Goal: Entertainment & Leisure: Consume media (video, audio)

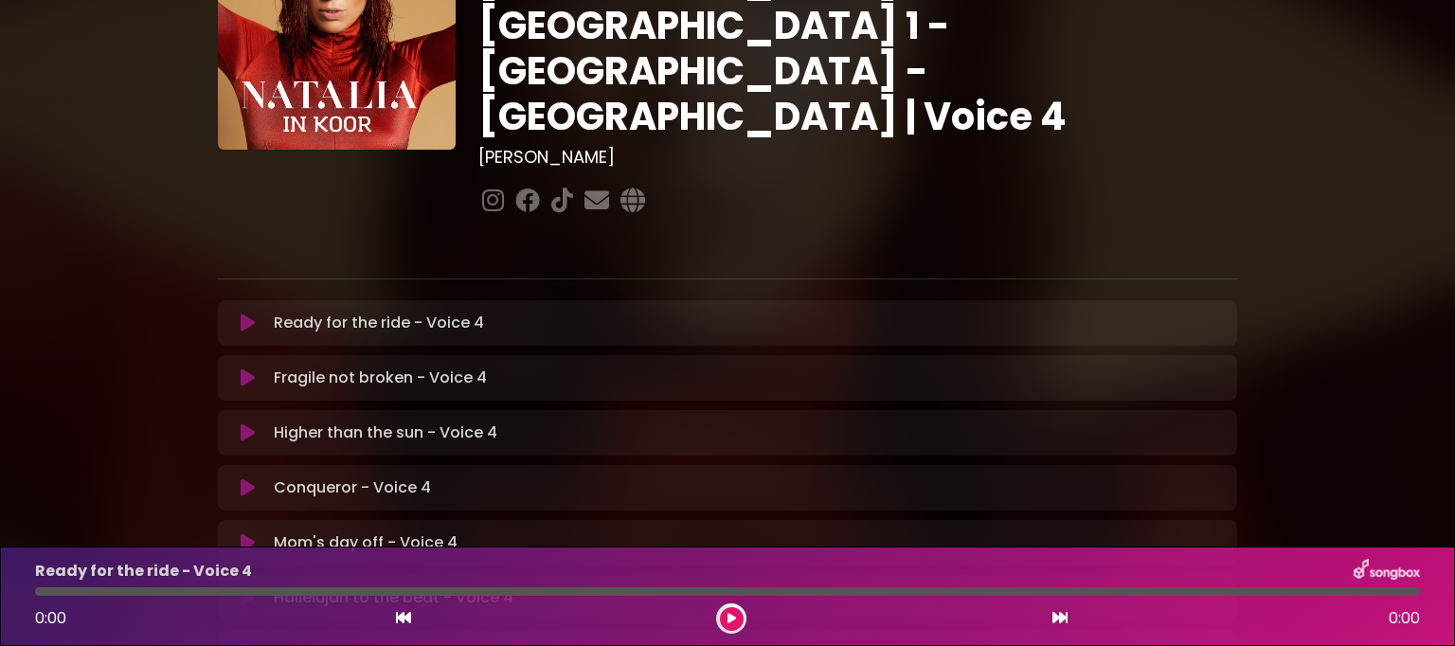
scroll to position [189, 0]
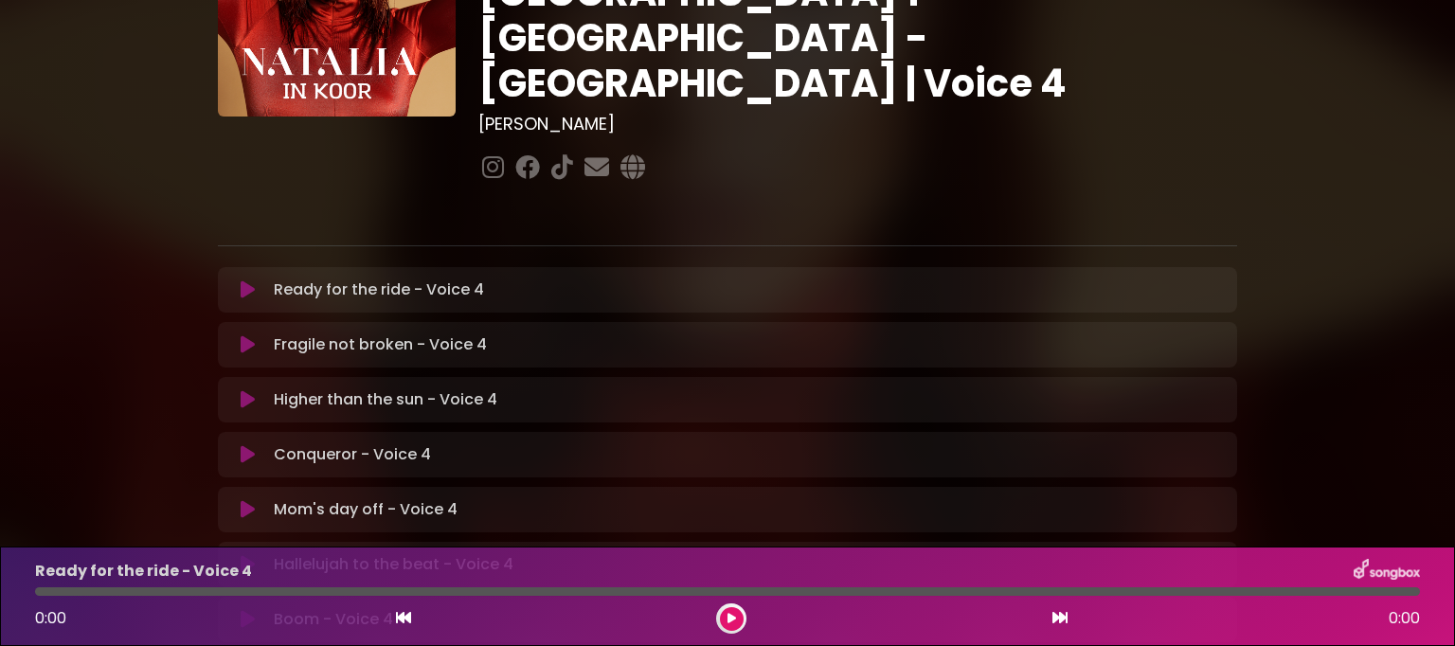
click at [248, 280] on icon at bounding box center [248, 289] width 14 height 19
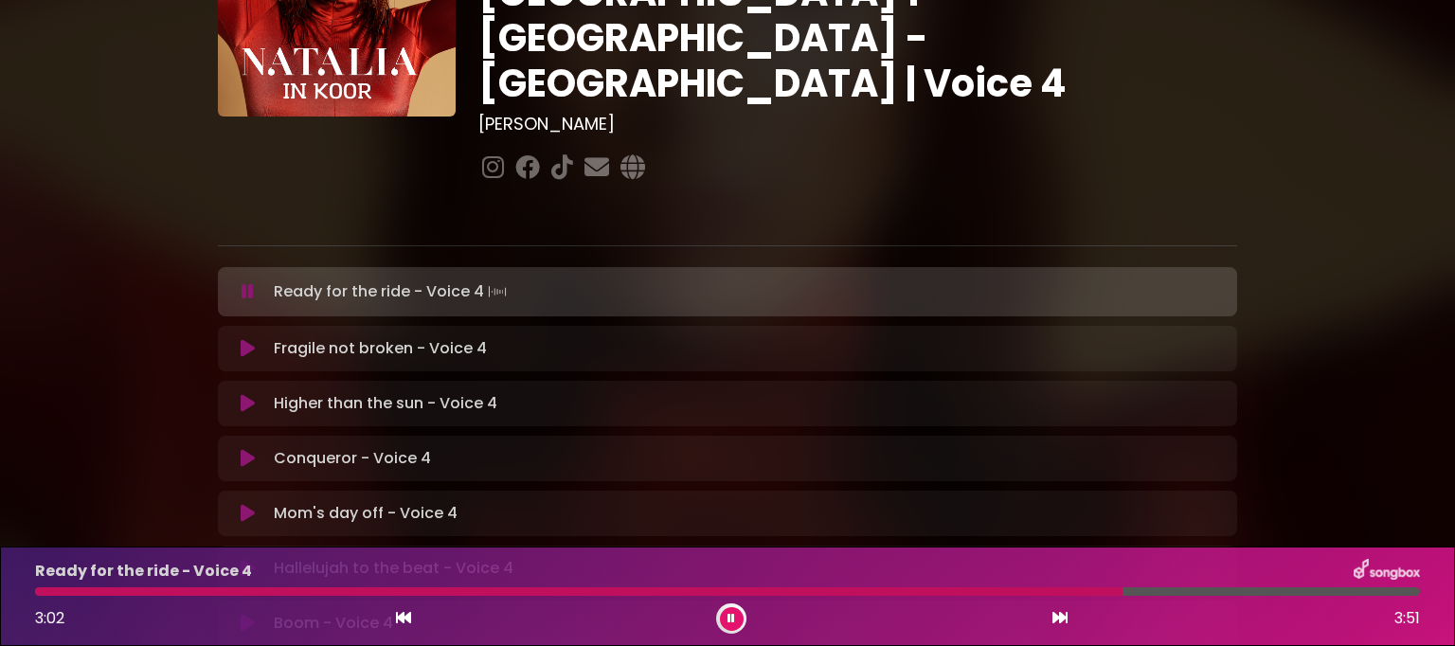
click at [734, 617] on icon at bounding box center [732, 618] width 8 height 11
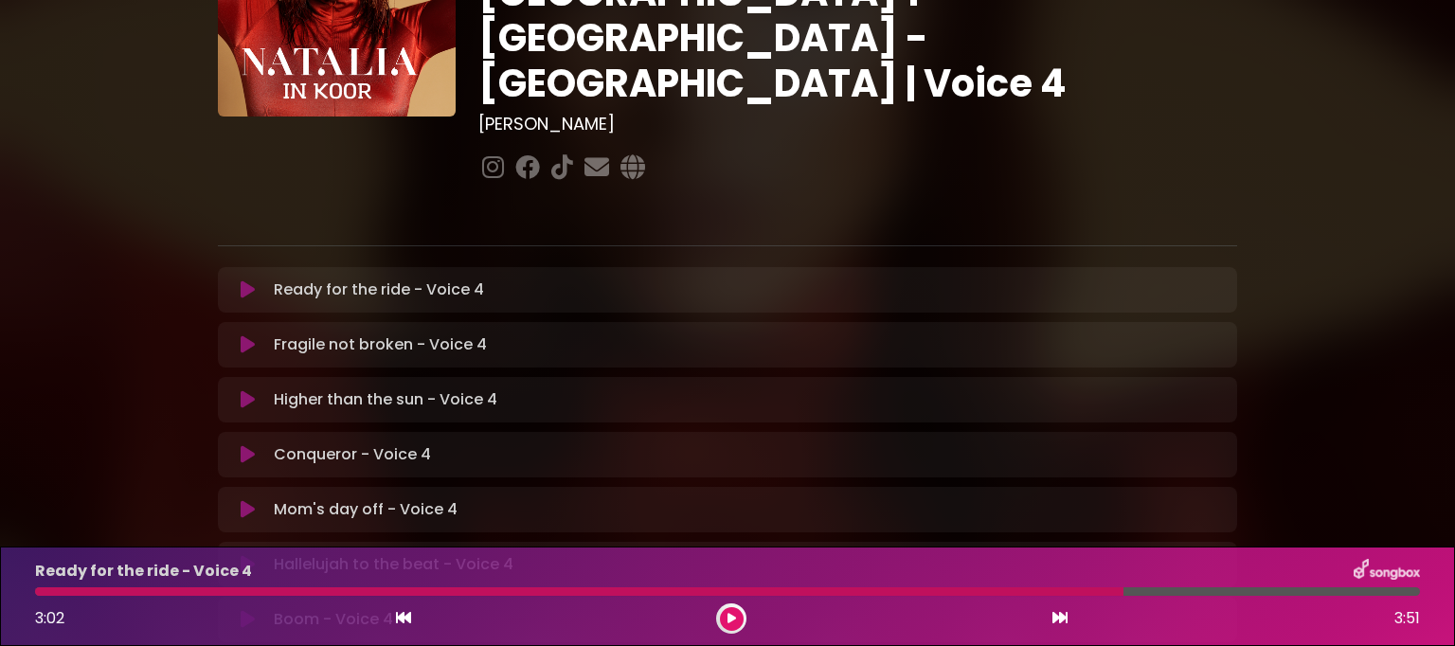
scroll to position [0, 0]
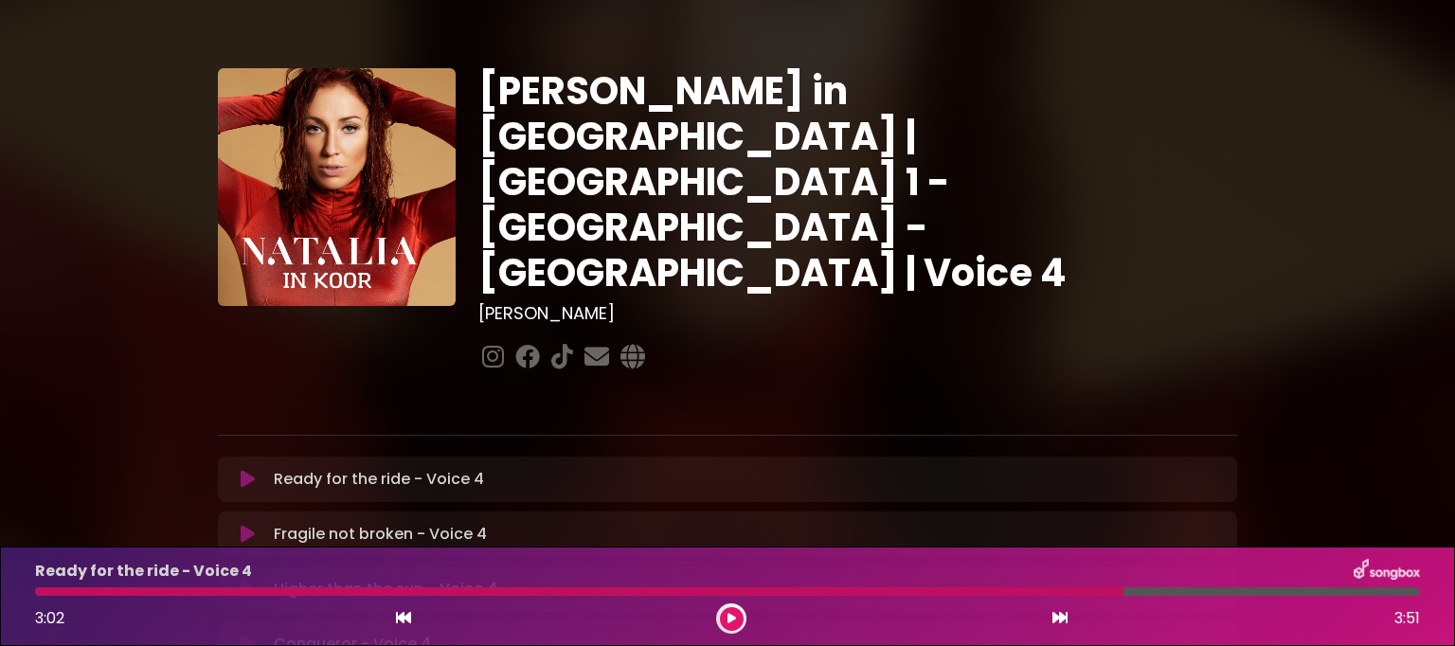
click at [239, 525] on button at bounding box center [247, 534] width 37 height 19
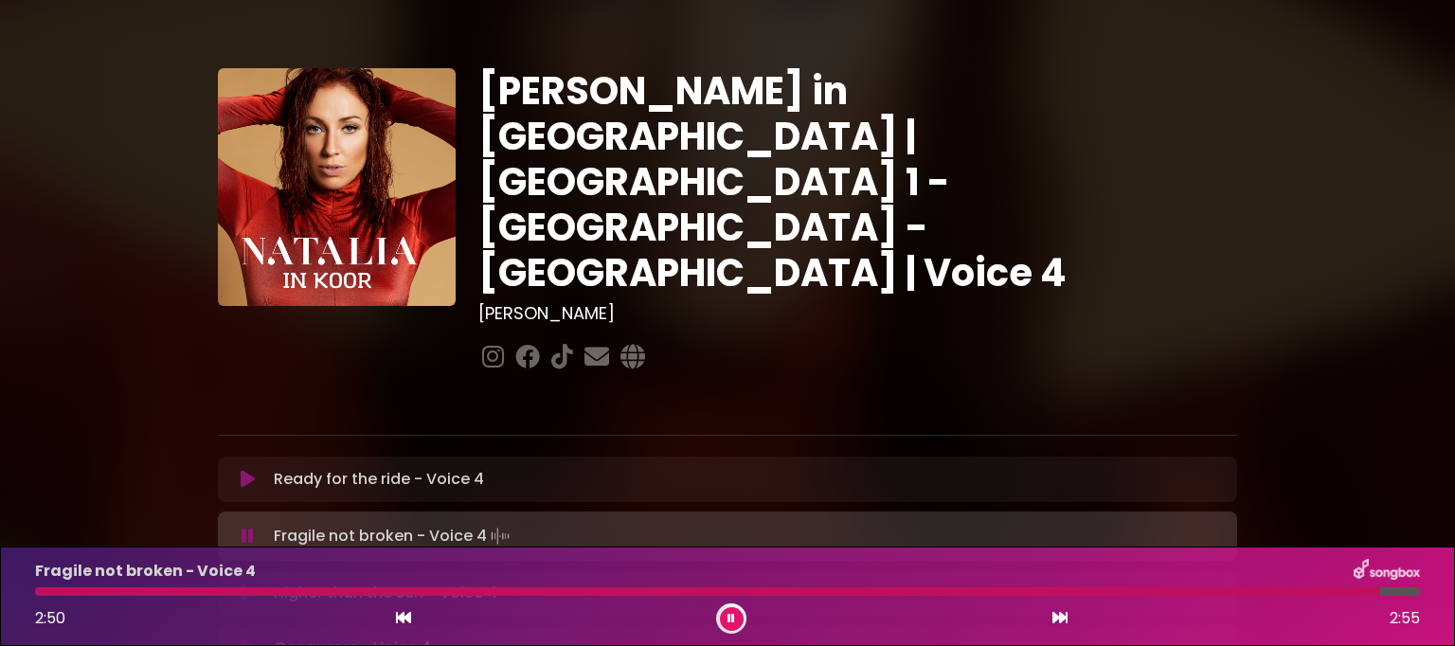
click at [53, 594] on div at bounding box center [707, 591] width 1345 height 9
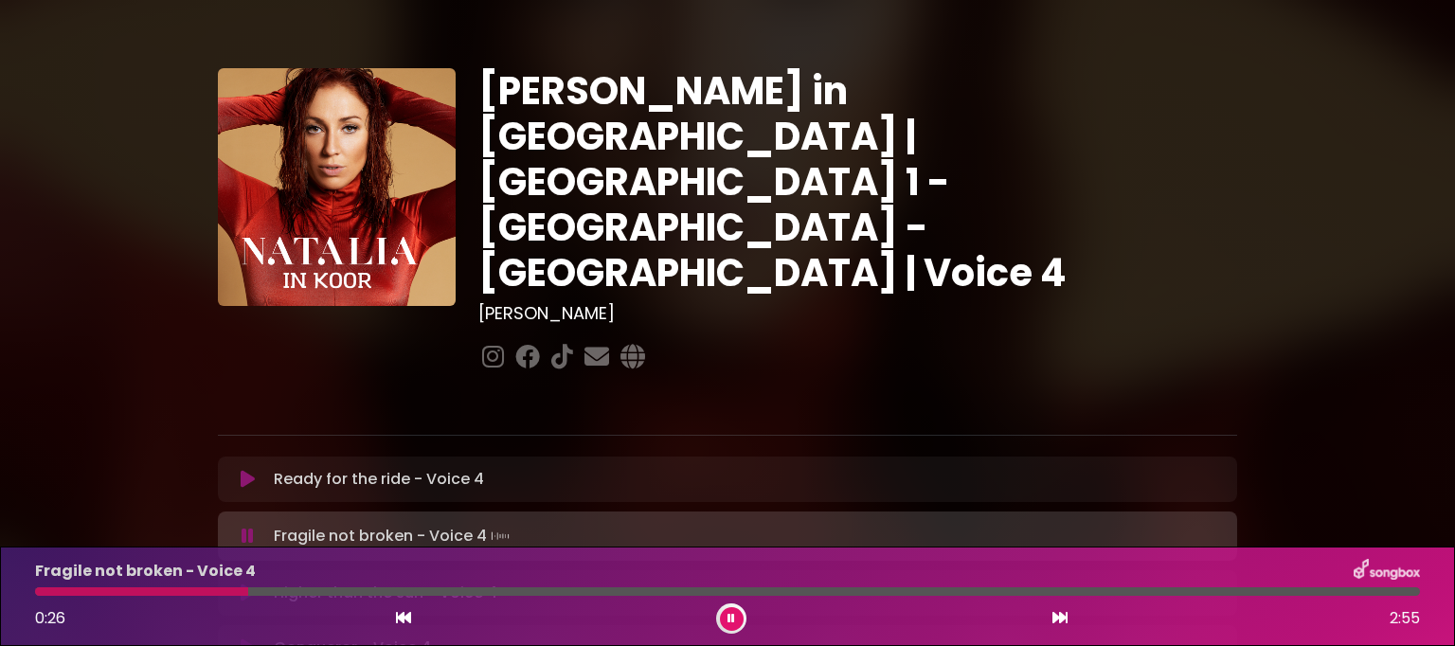
click at [38, 588] on div at bounding box center [141, 591] width 213 height 9
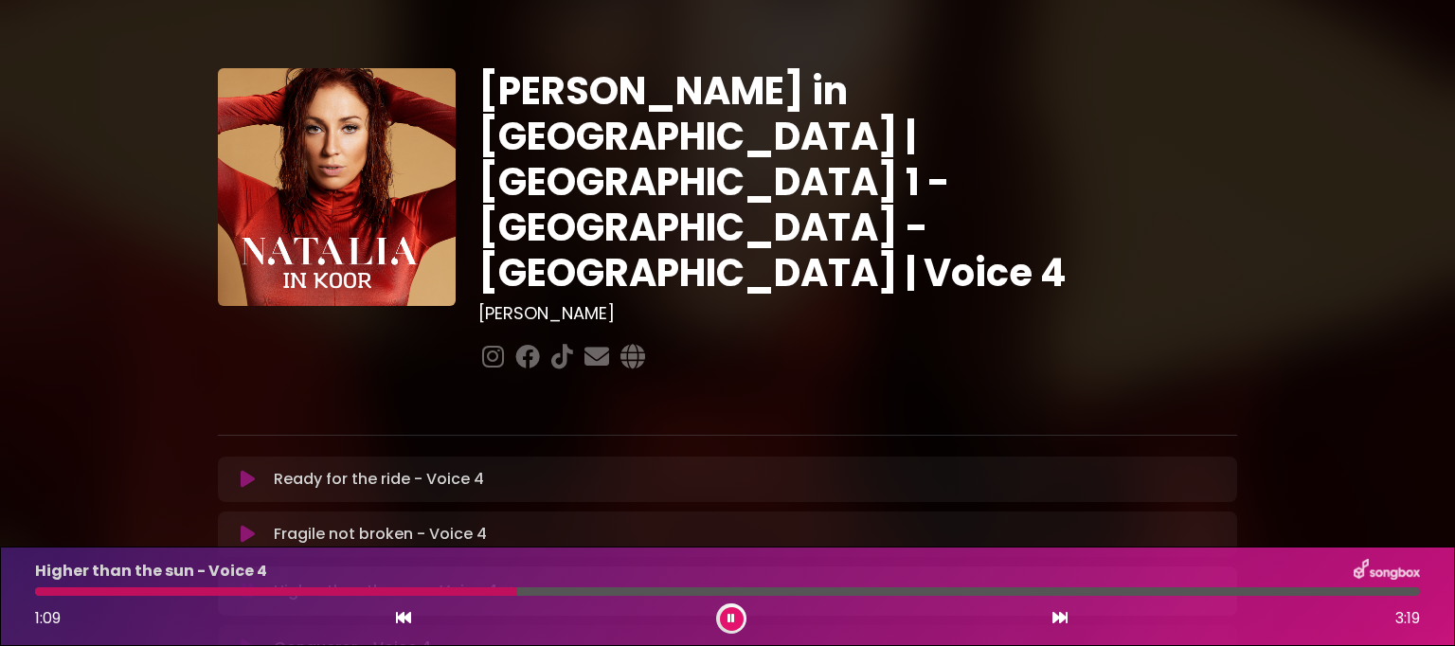
click at [723, 626] on button at bounding box center [732, 619] width 24 height 24
click at [42, 600] on div "Higher than the sun - Voice 4 1:09 3:19" at bounding box center [728, 596] width 1408 height 75
click at [42, 595] on div at bounding box center [276, 591] width 482 height 9
click at [46, 594] on div at bounding box center [276, 591] width 482 height 9
click at [45, 594] on div at bounding box center [276, 591] width 482 height 9
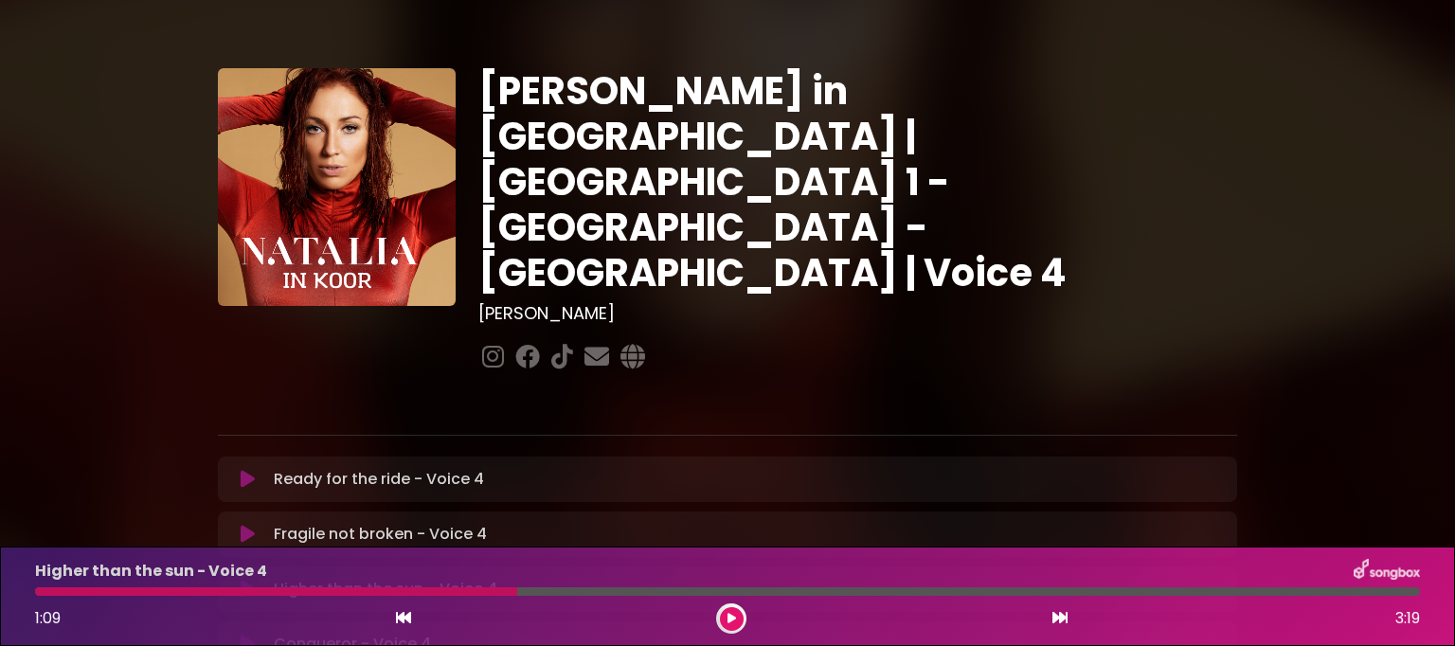
click at [45, 592] on div at bounding box center [276, 591] width 482 height 9
click at [44, 592] on div at bounding box center [276, 591] width 482 height 9
click at [728, 621] on icon at bounding box center [732, 618] width 9 height 11
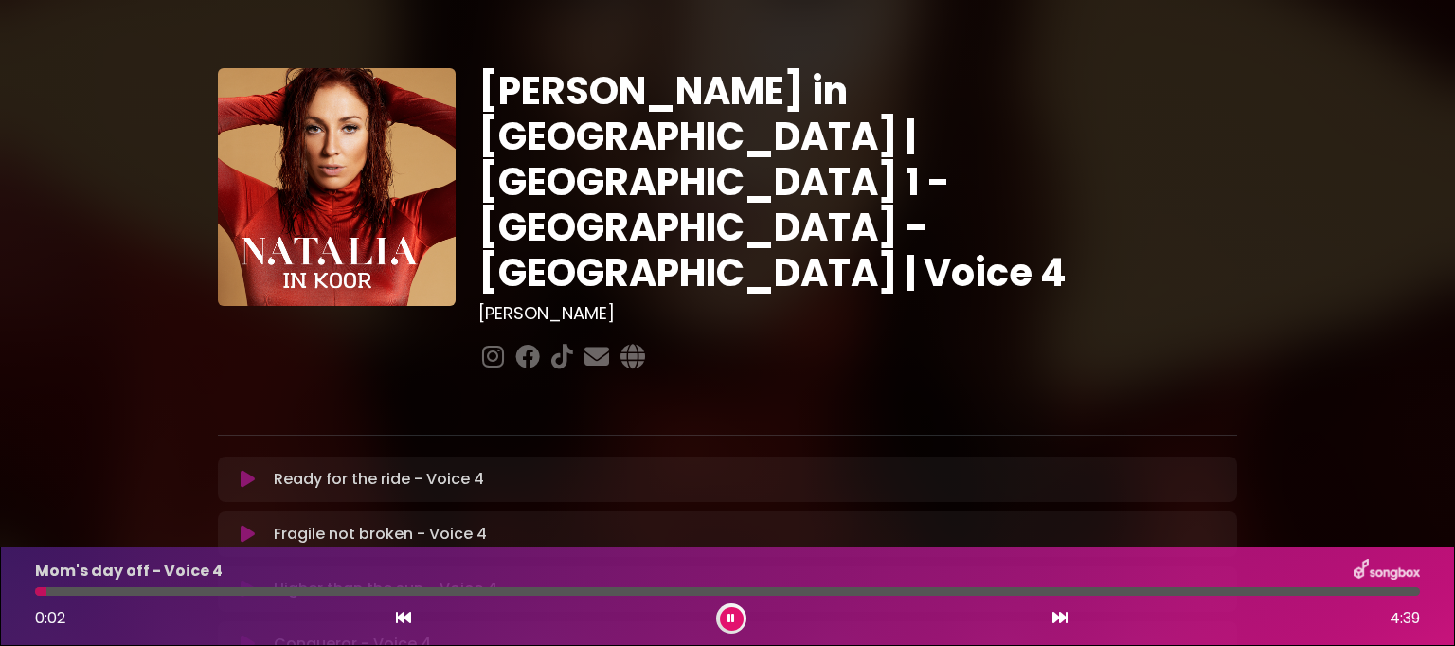
click at [739, 620] on button at bounding box center [732, 619] width 24 height 24
click at [733, 609] on button at bounding box center [732, 619] width 24 height 24
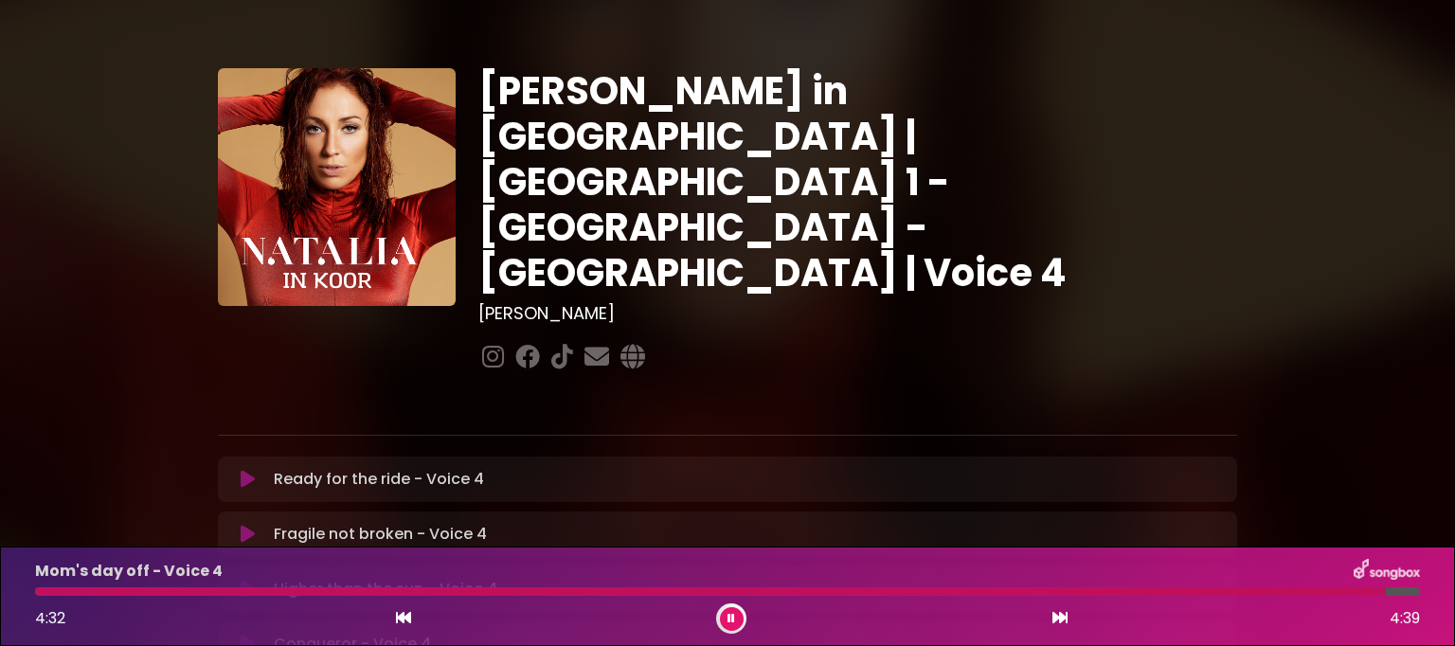
click at [733, 622] on icon at bounding box center [732, 618] width 8 height 11
click at [736, 610] on button at bounding box center [732, 619] width 24 height 24
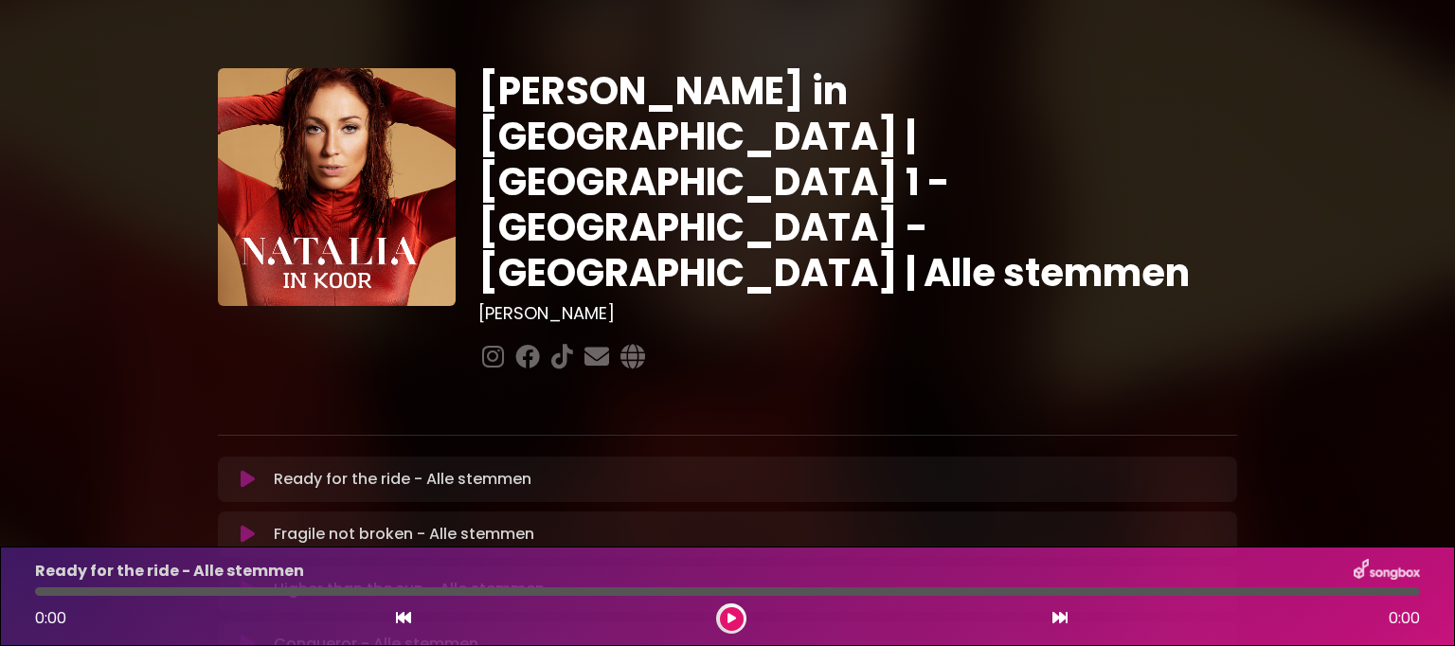
click at [261, 470] on button at bounding box center [247, 479] width 37 height 19
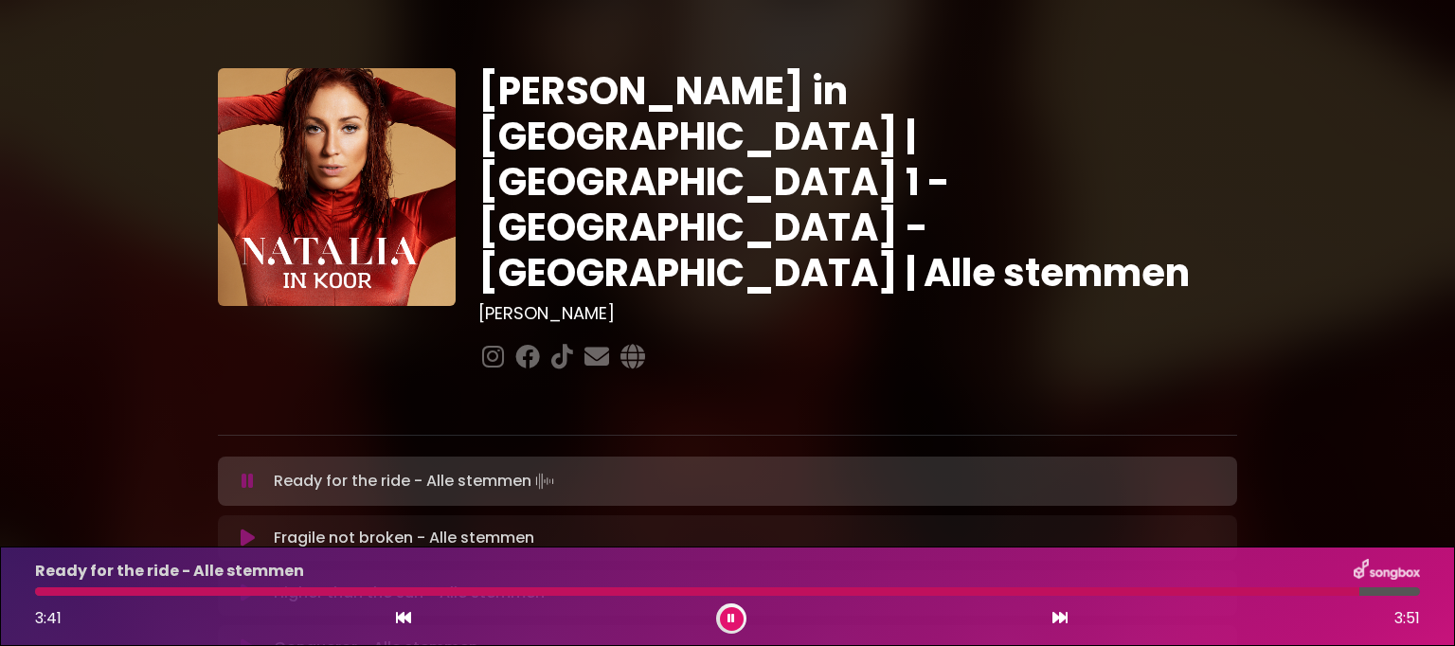
click at [724, 613] on button at bounding box center [732, 619] width 24 height 24
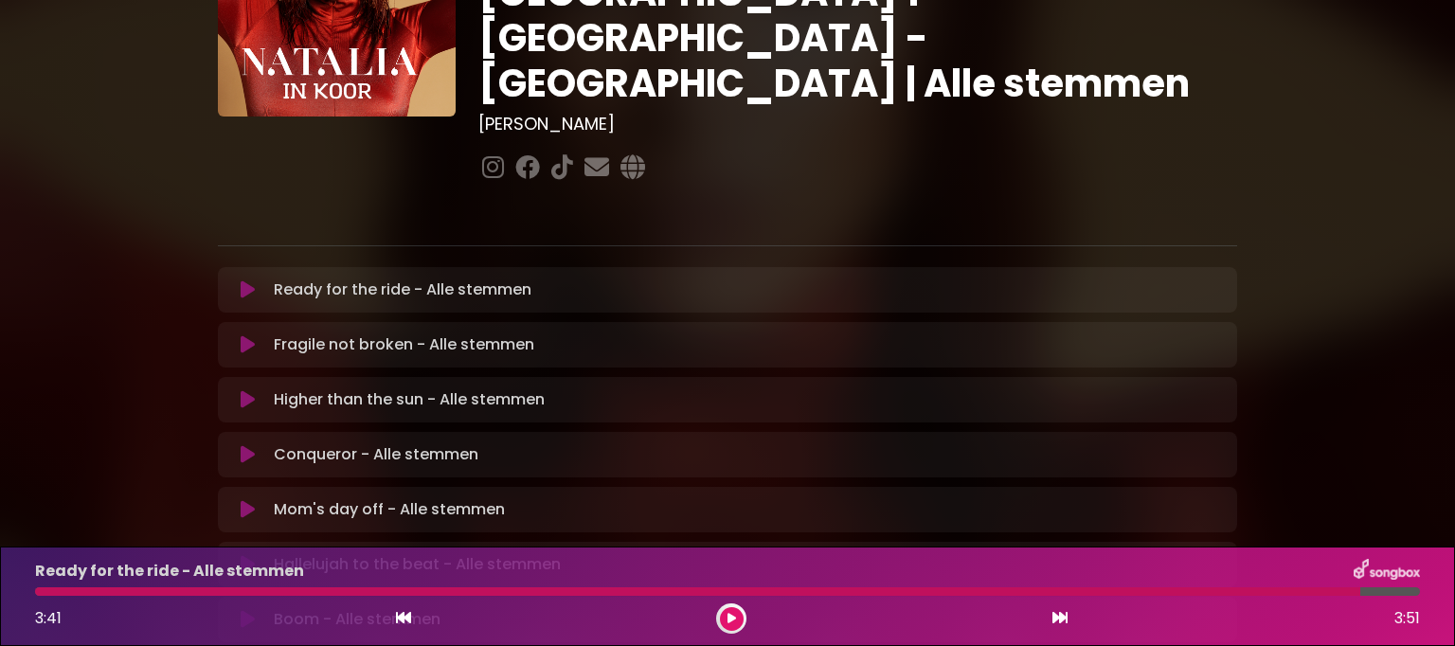
scroll to position [284, 0]
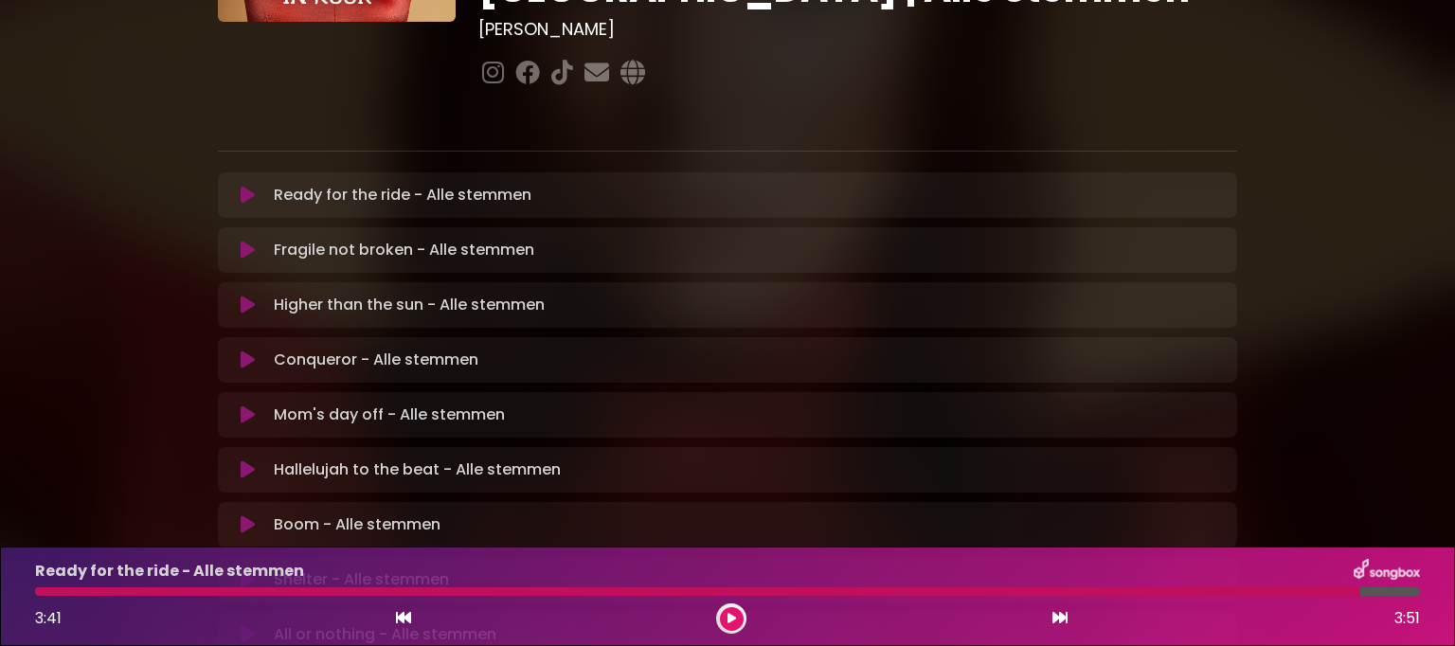
click at [248, 460] on icon at bounding box center [248, 469] width 14 height 19
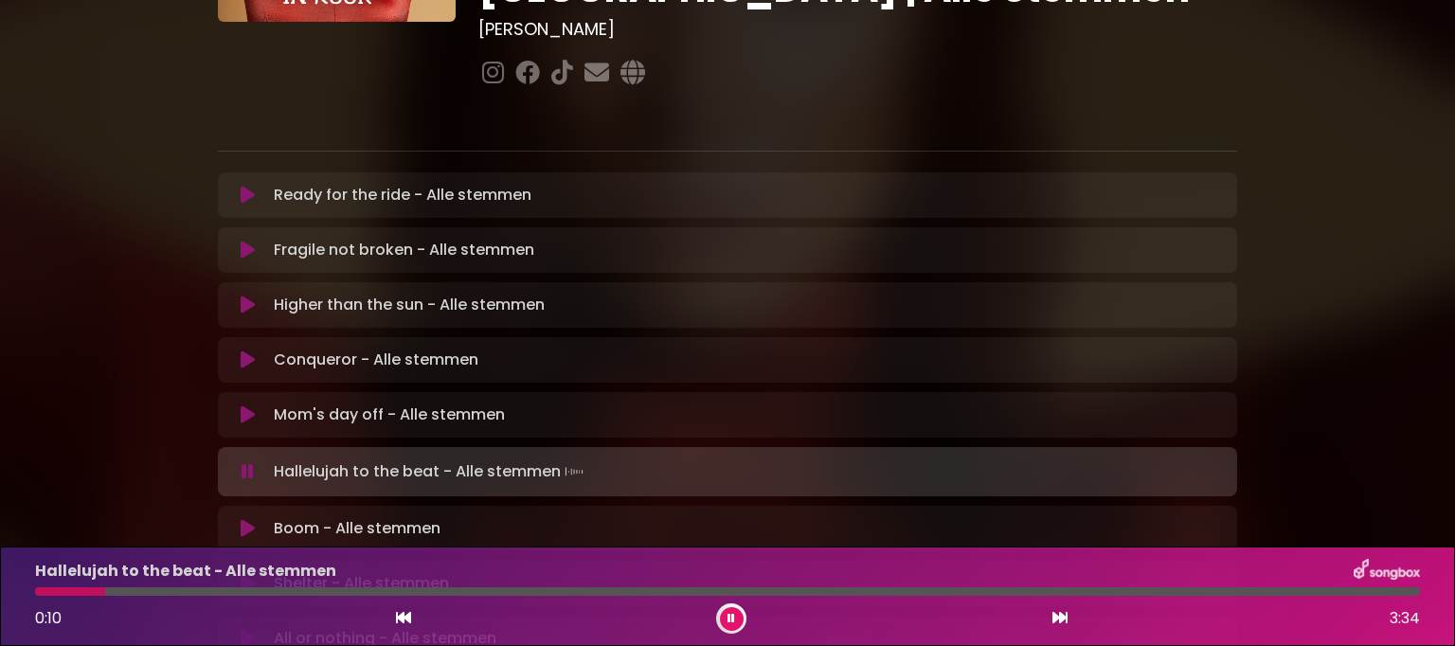
click at [730, 623] on icon at bounding box center [732, 618] width 8 height 11
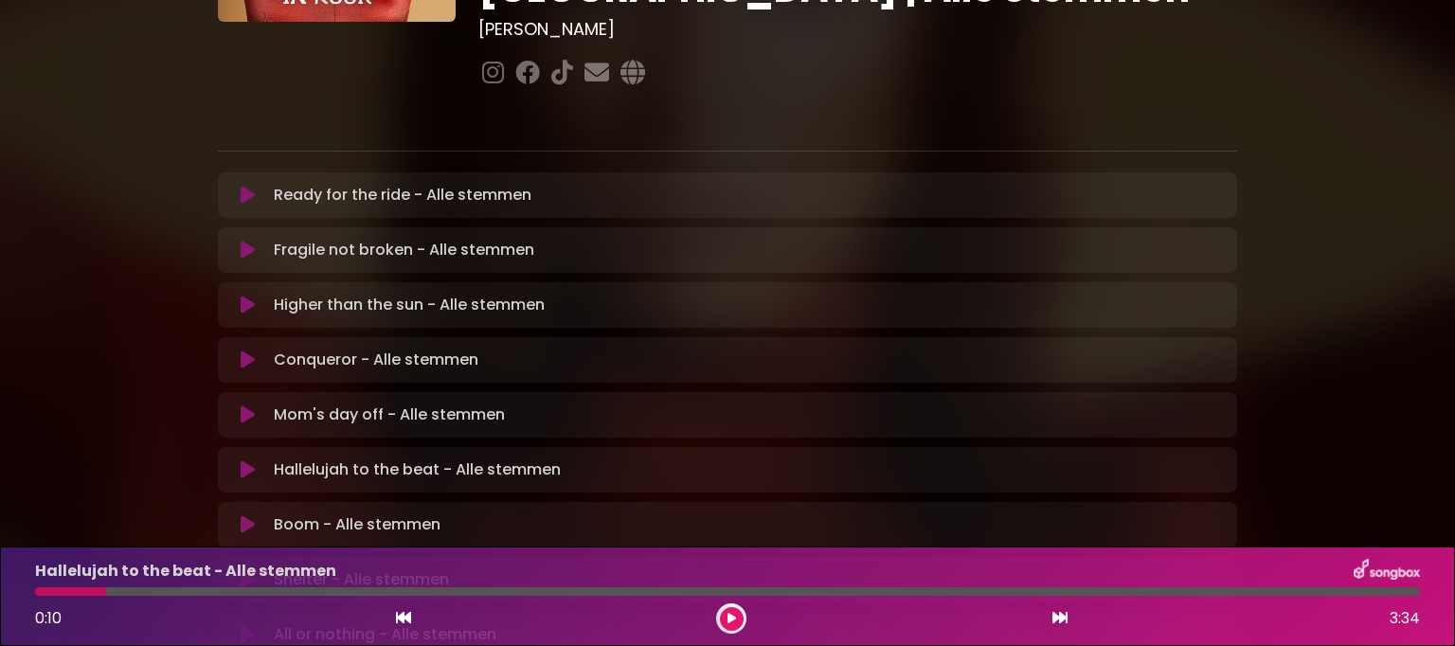
click at [42, 594] on div at bounding box center [70, 591] width 71 height 9
click at [41, 594] on div at bounding box center [70, 591] width 71 height 9
click at [38, 593] on div at bounding box center [70, 591] width 71 height 9
drag, startPoint x: 105, startPoint y: 590, endPoint x: 51, endPoint y: 593, distance: 54.1
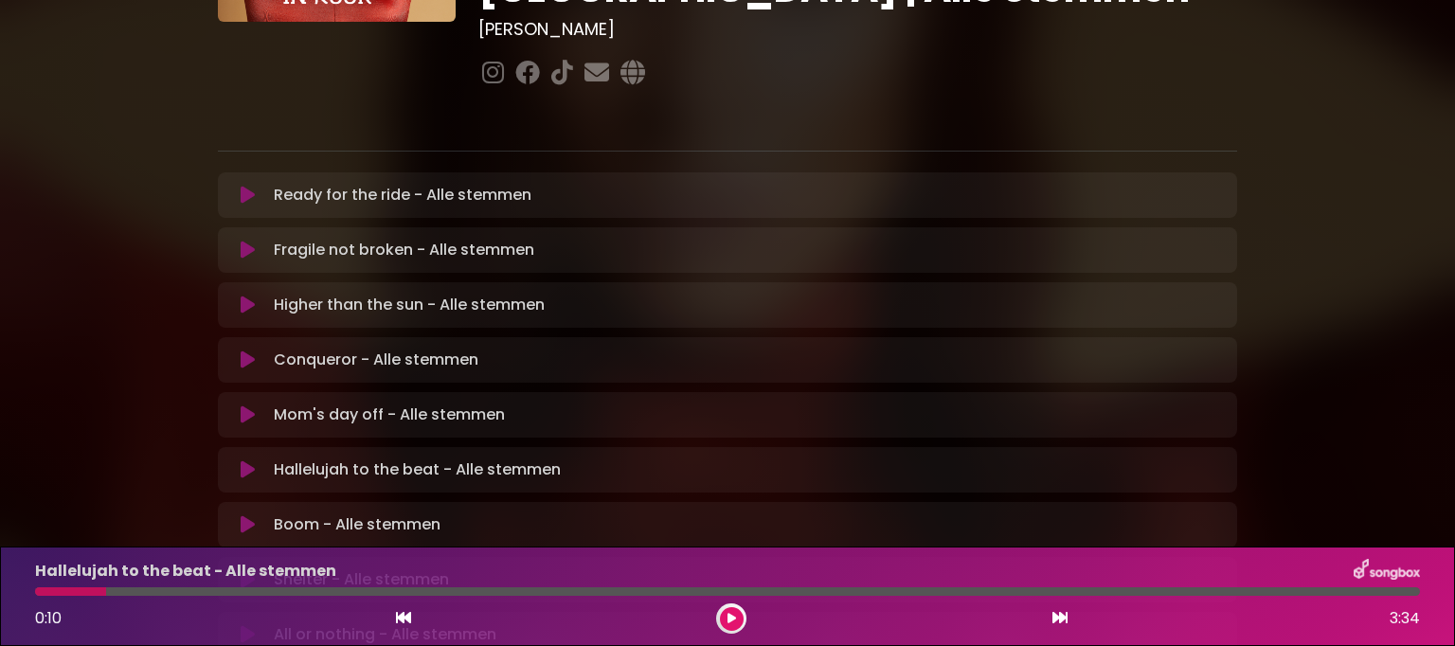
click at [51, 593] on div at bounding box center [70, 591] width 71 height 9
click at [725, 617] on button at bounding box center [732, 619] width 24 height 24
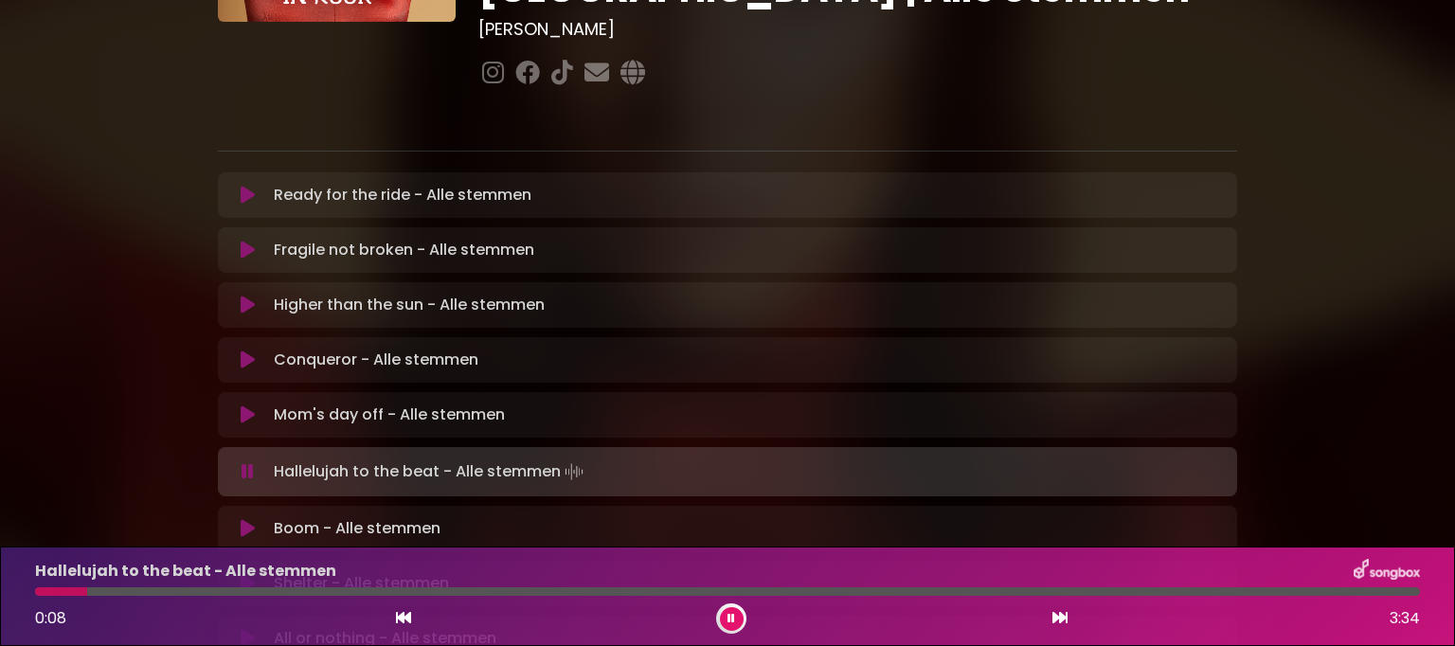
click at [726, 609] on button at bounding box center [732, 619] width 24 height 24
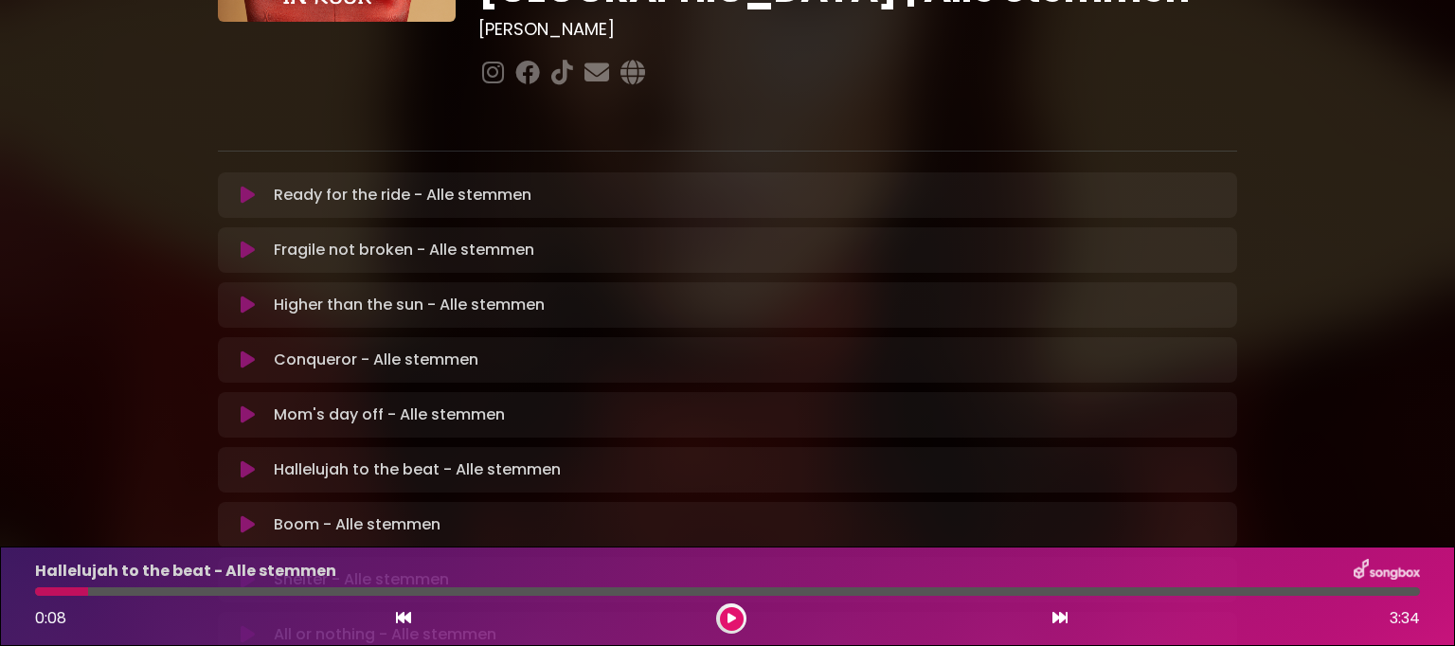
click at [42, 592] on div at bounding box center [61, 591] width 53 height 9
click at [739, 614] on button at bounding box center [732, 619] width 24 height 24
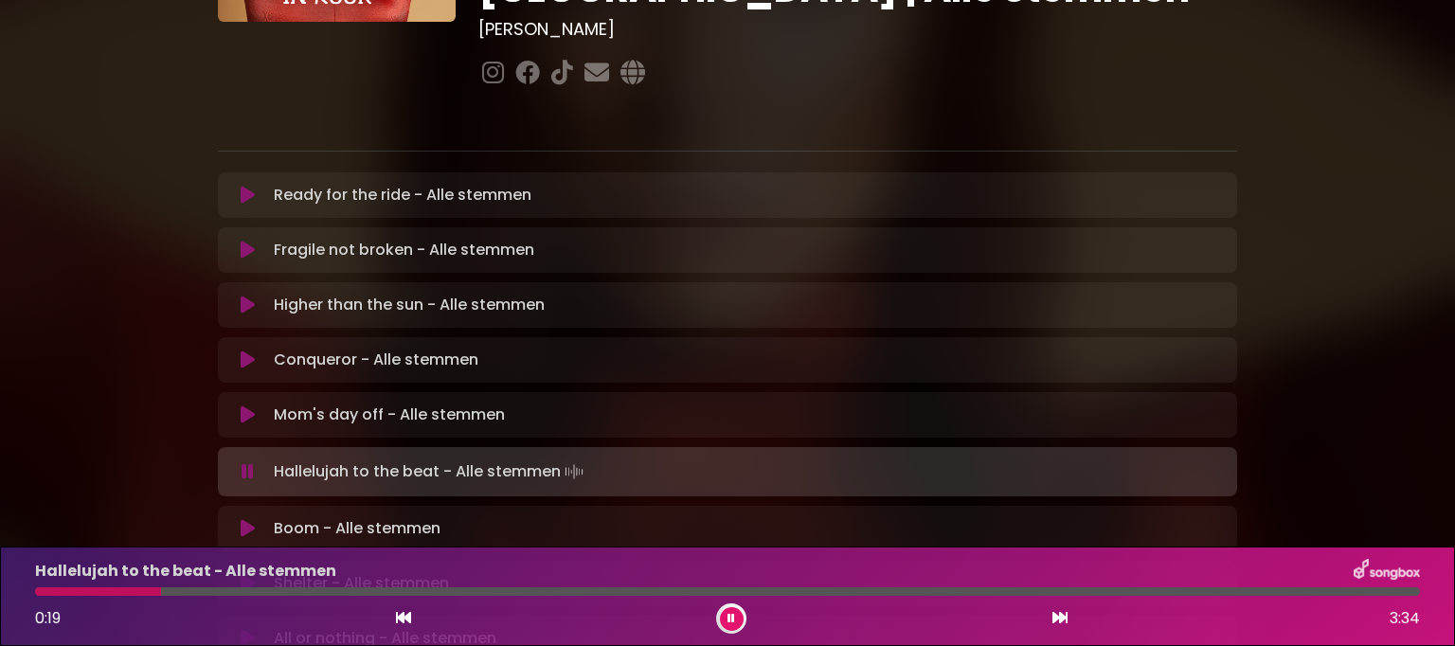
click at [49, 593] on div at bounding box center [98, 591] width 126 height 9
click at [43, 595] on div at bounding box center [196, 591] width 323 height 9
click at [41, 592] on div at bounding box center [100, 591] width 130 height 9
click at [45, 592] on div at bounding box center [727, 591] width 1385 height 9
click at [208, 586] on div "Hallelujah to the beat - Alle stemmen 0:52 3:34" at bounding box center [728, 596] width 1408 height 75
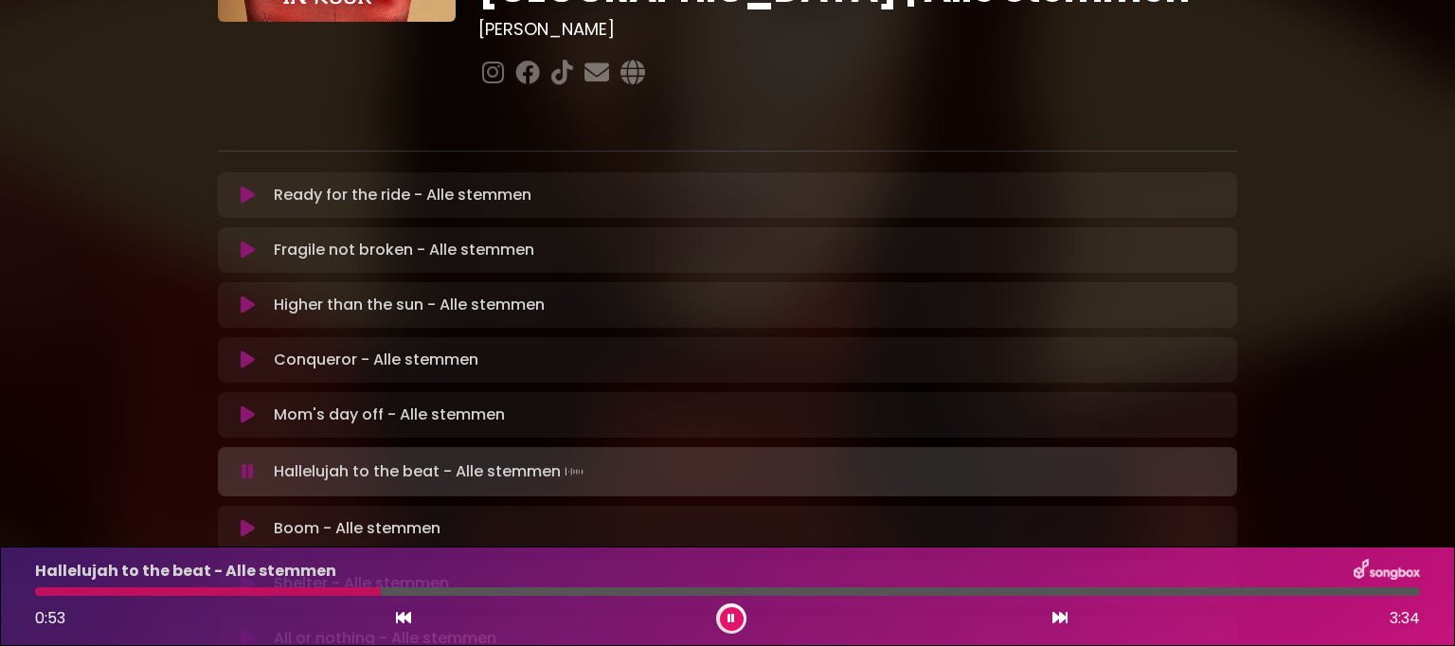
click at [39, 590] on div at bounding box center [208, 591] width 346 height 9
click at [720, 620] on button at bounding box center [732, 619] width 24 height 24
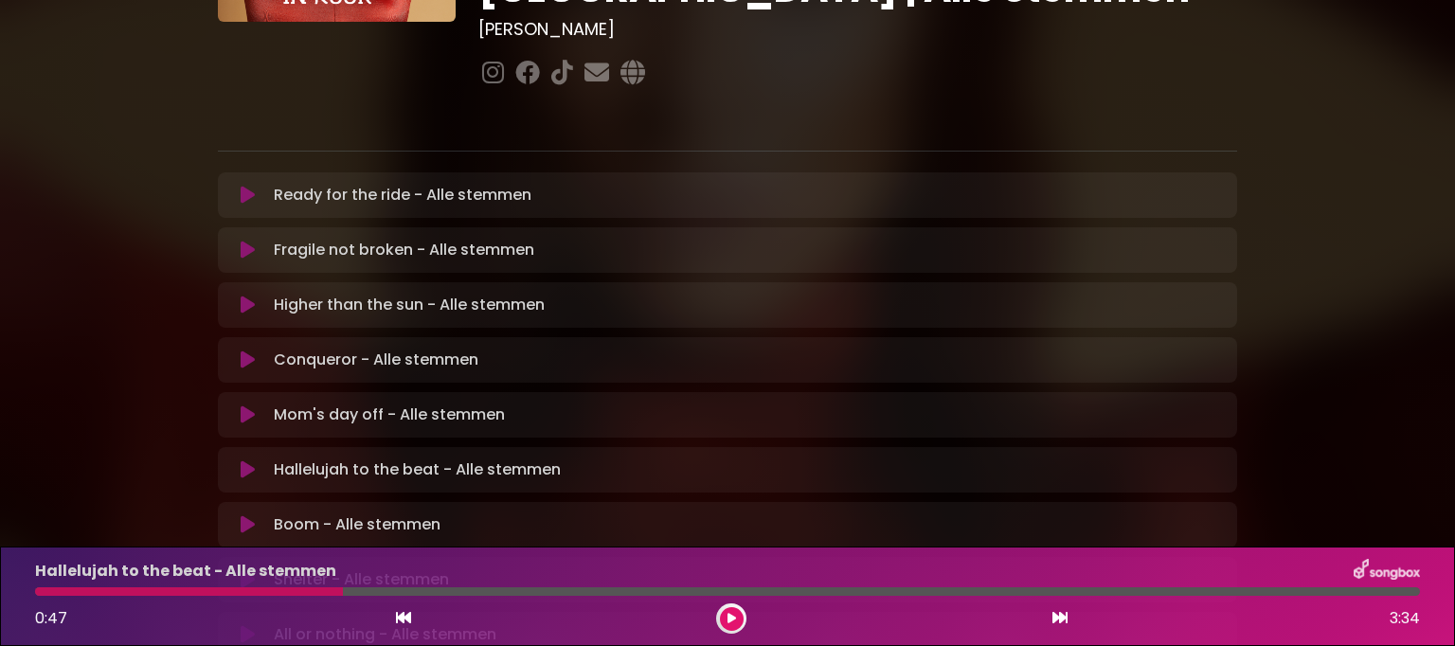
click at [40, 595] on div at bounding box center [189, 591] width 308 height 9
click at [732, 627] on button at bounding box center [732, 619] width 24 height 24
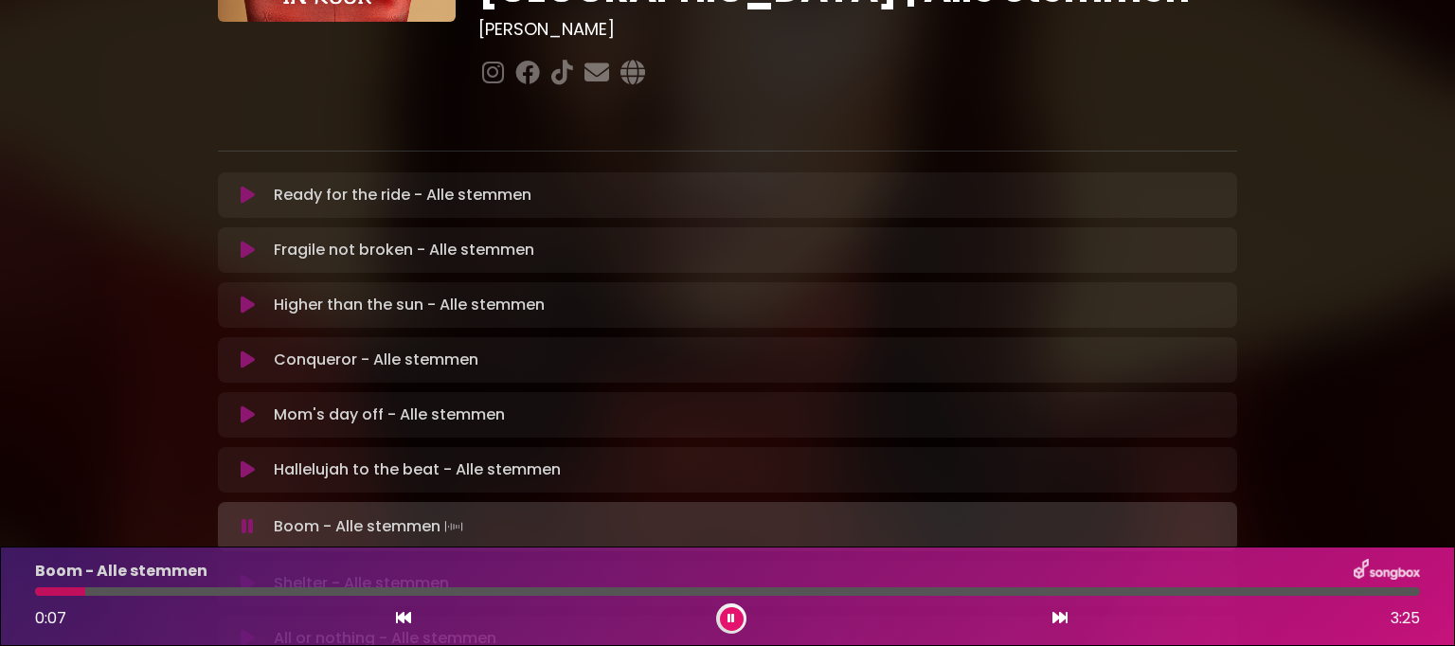
click at [726, 617] on button at bounding box center [732, 619] width 24 height 24
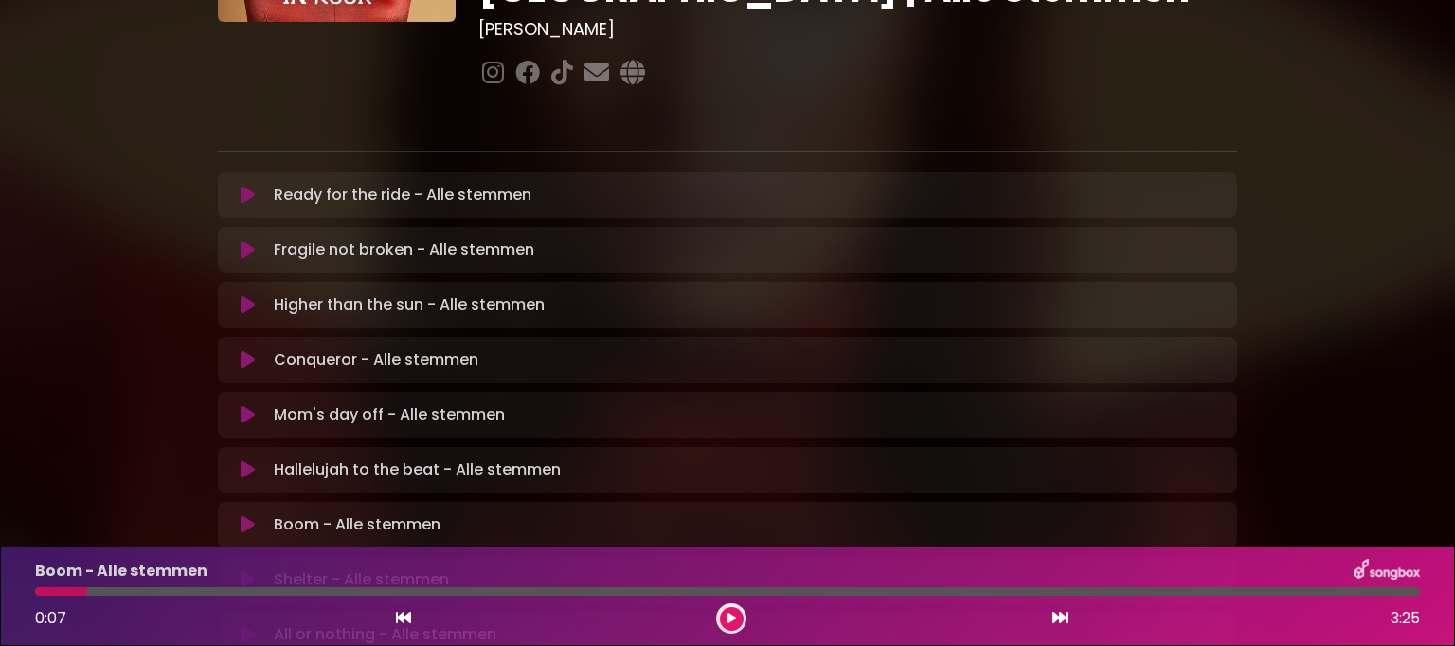
click at [743, 607] on div "0:07 3:25" at bounding box center [728, 618] width 1408 height 30
click at [735, 617] on icon at bounding box center [732, 618] width 9 height 11
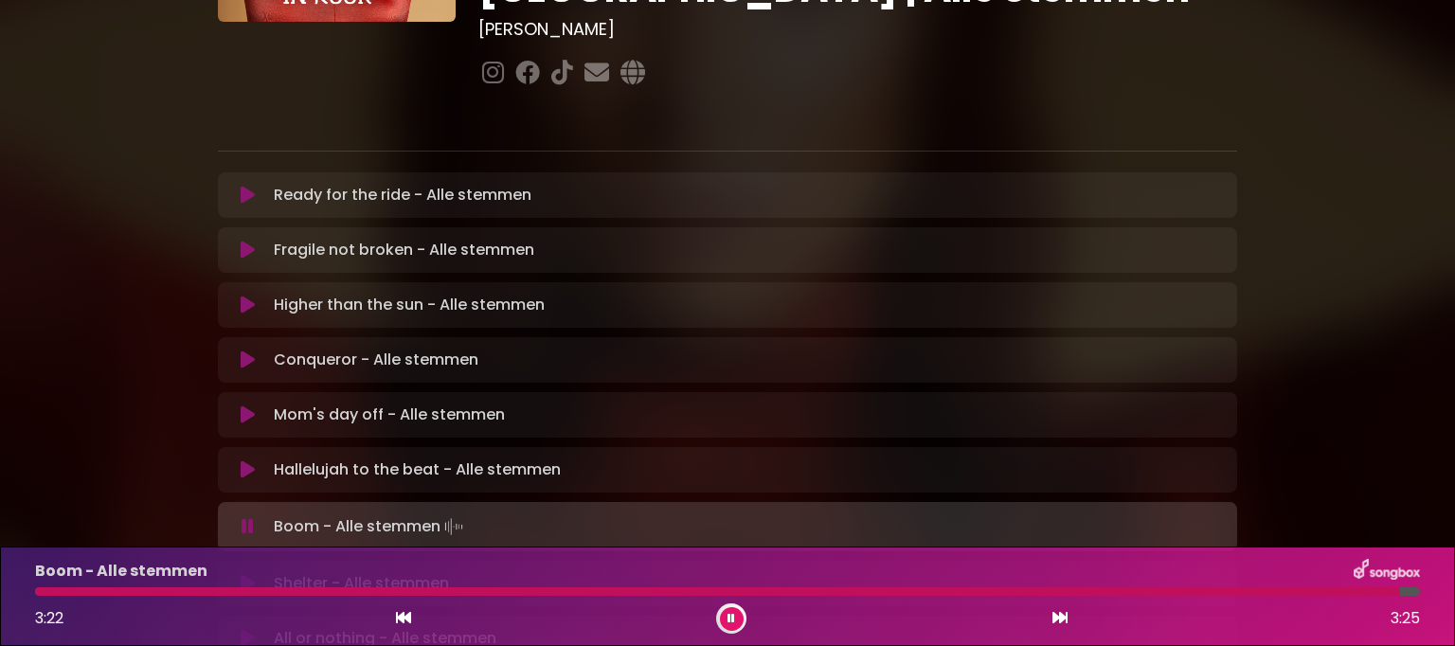
click at [733, 609] on button at bounding box center [732, 619] width 24 height 24
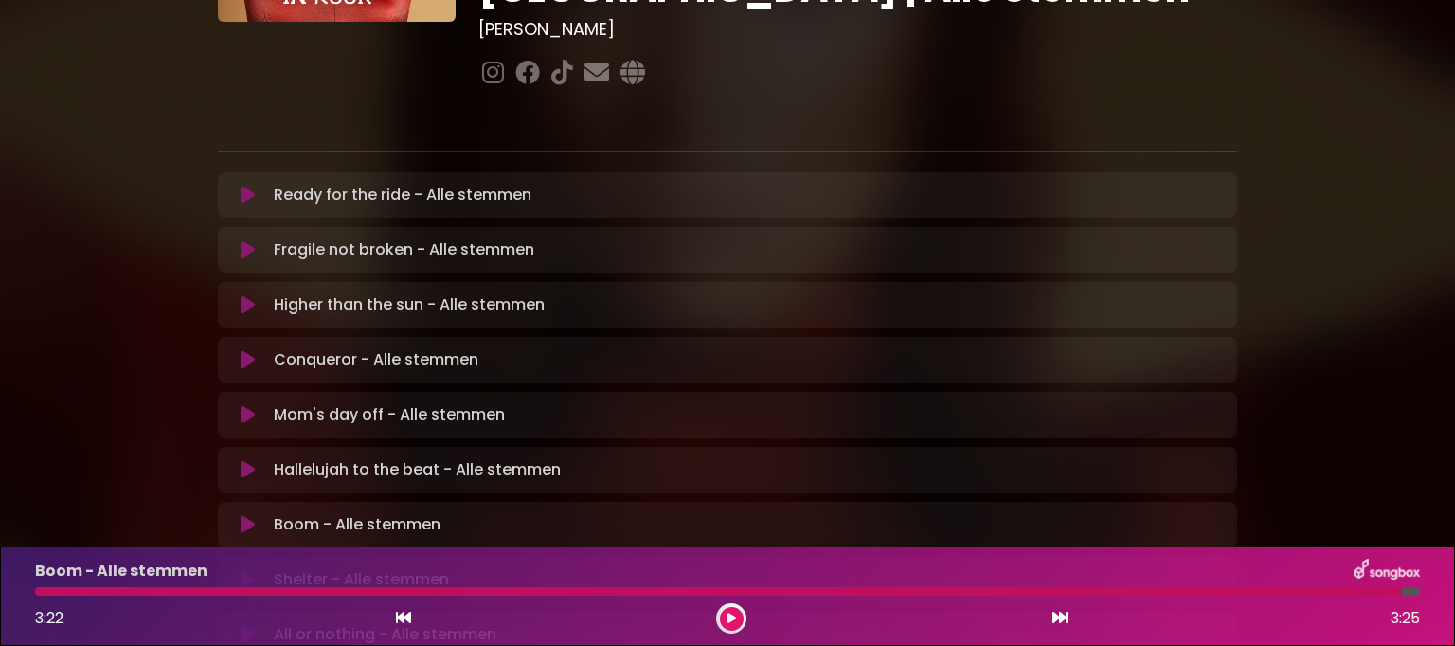
click at [733, 618] on icon at bounding box center [732, 618] width 9 height 11
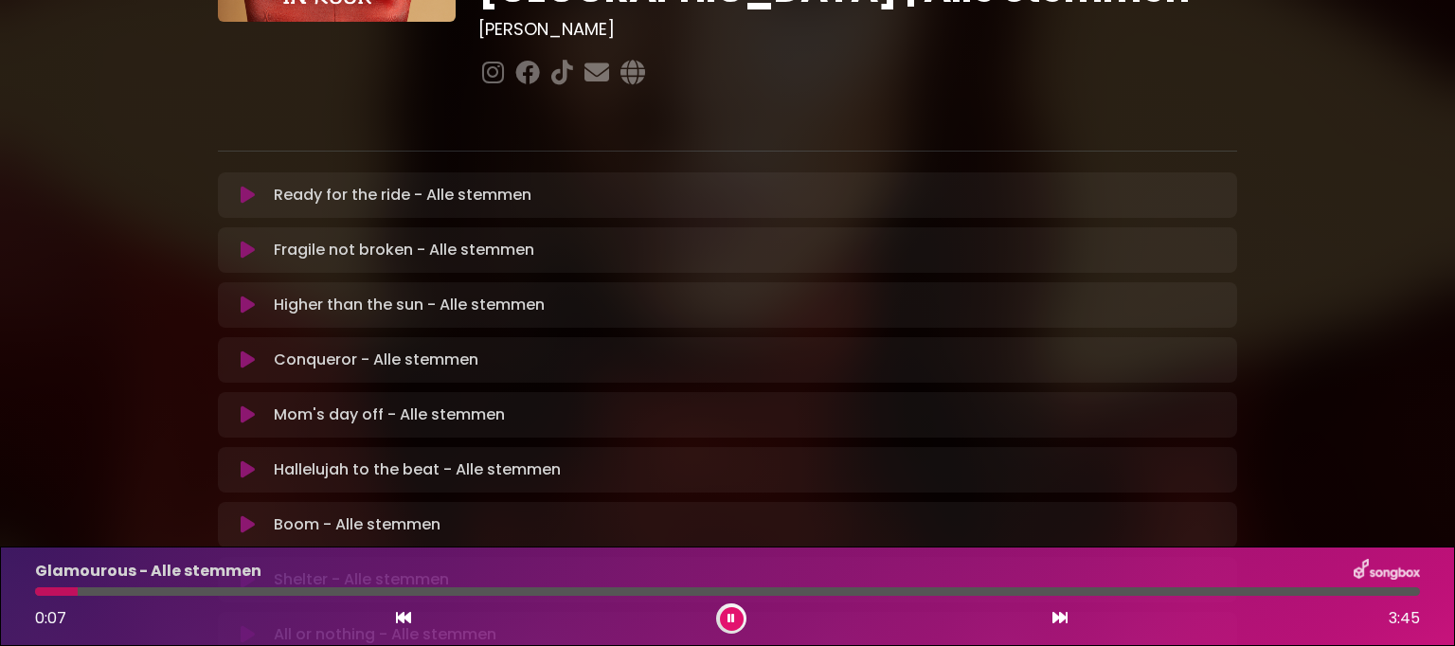
click at [733, 608] on button at bounding box center [732, 619] width 24 height 24
click at [735, 618] on button at bounding box center [732, 619] width 24 height 24
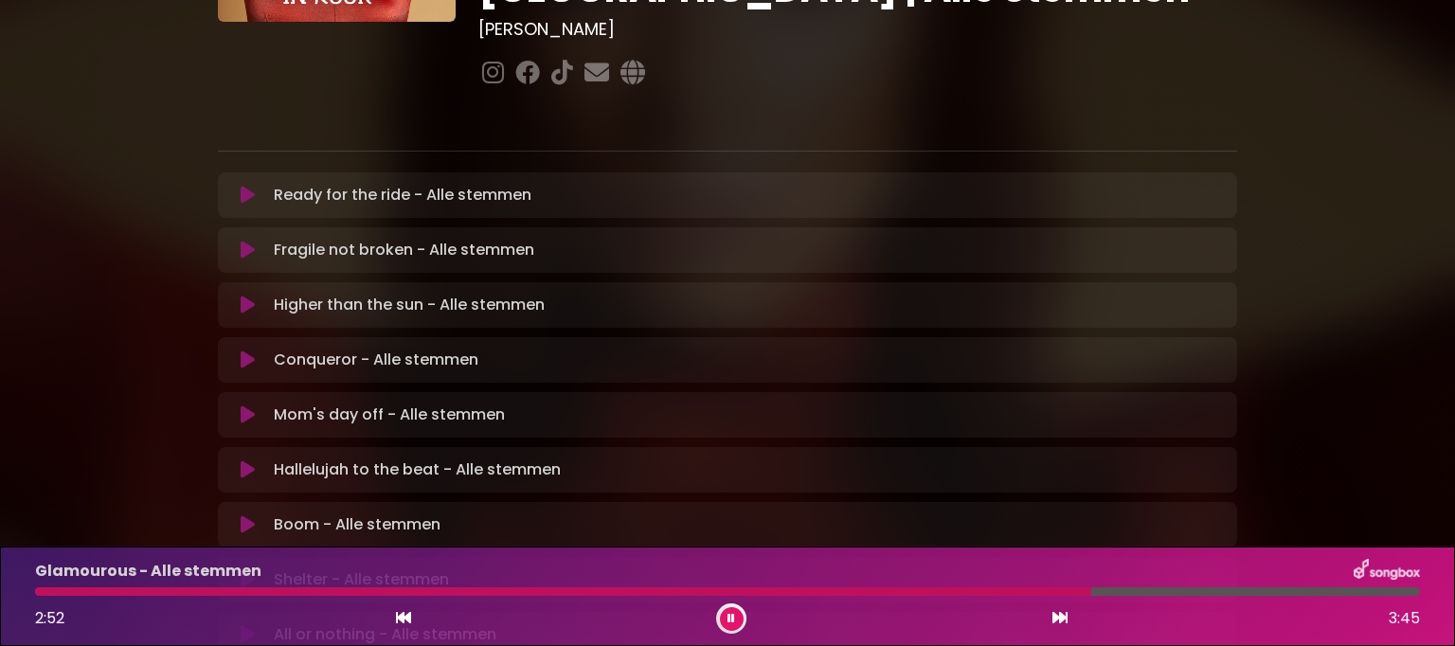
click at [984, 592] on div at bounding box center [563, 591] width 1056 height 9
click at [727, 624] on button at bounding box center [732, 619] width 24 height 24
click at [807, 591] on div at bounding box center [670, 591] width 1271 height 9
click at [733, 625] on button at bounding box center [732, 619] width 24 height 24
click at [49, 594] on div at bounding box center [565, 591] width 1061 height 9
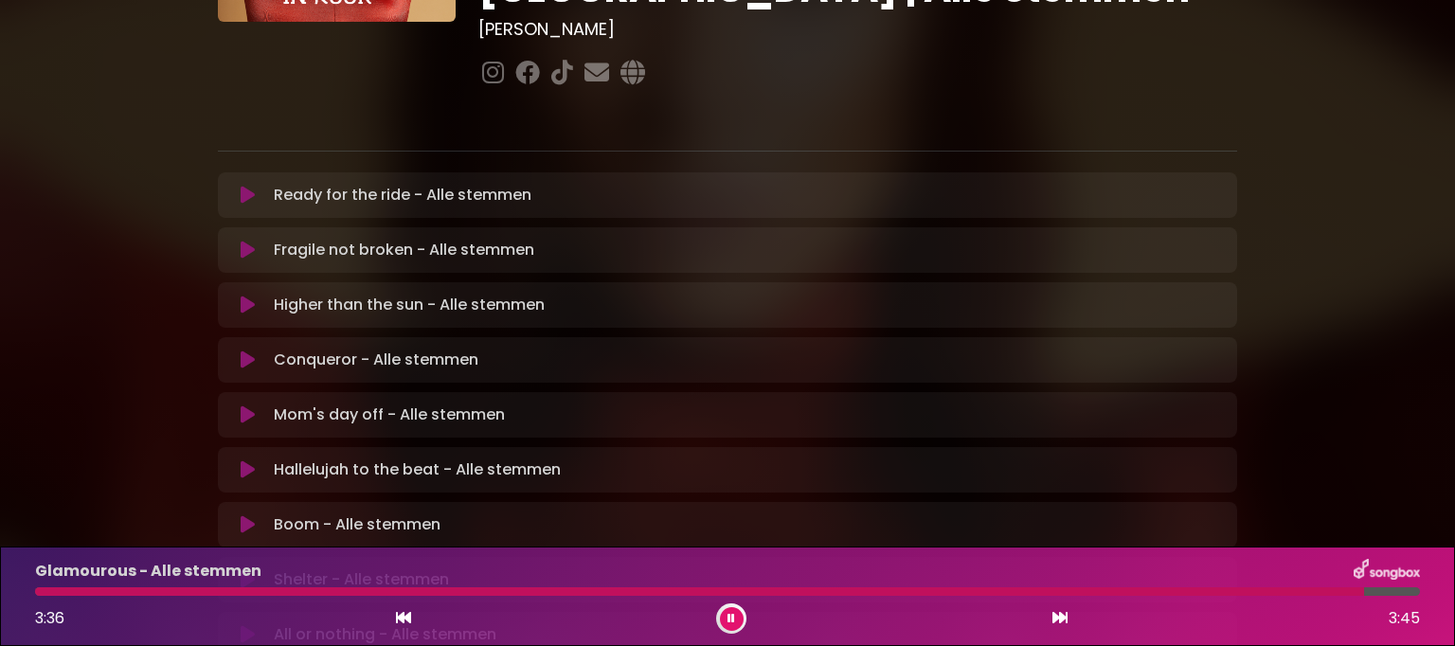
click at [732, 619] on icon at bounding box center [732, 618] width 8 height 11
